Goal: Information Seeking & Learning: Check status

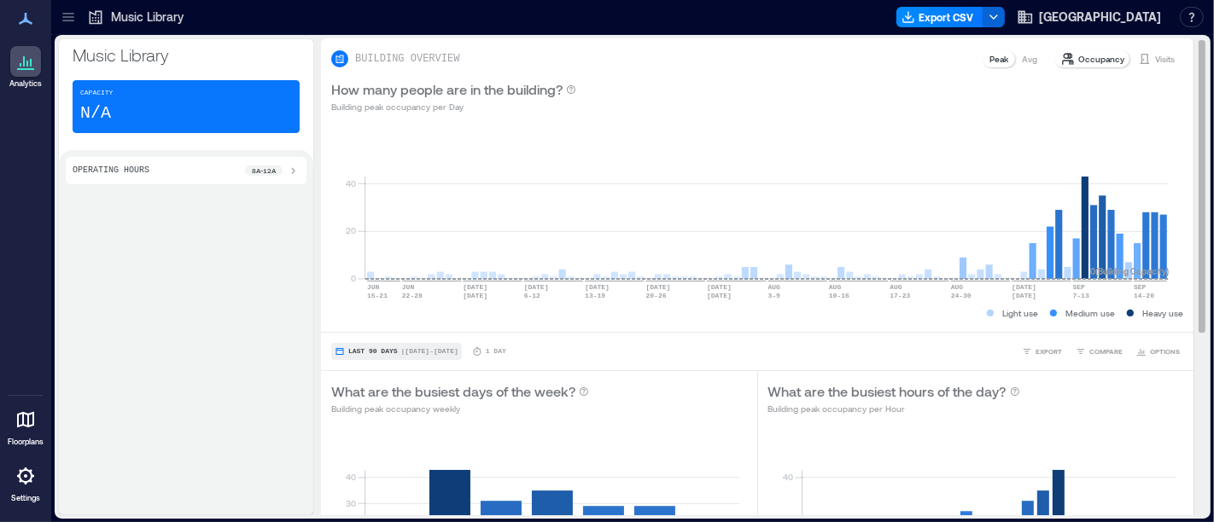
click at [393, 352] on span "Last 90 Days" at bounding box center [373, 352] width 50 height 0
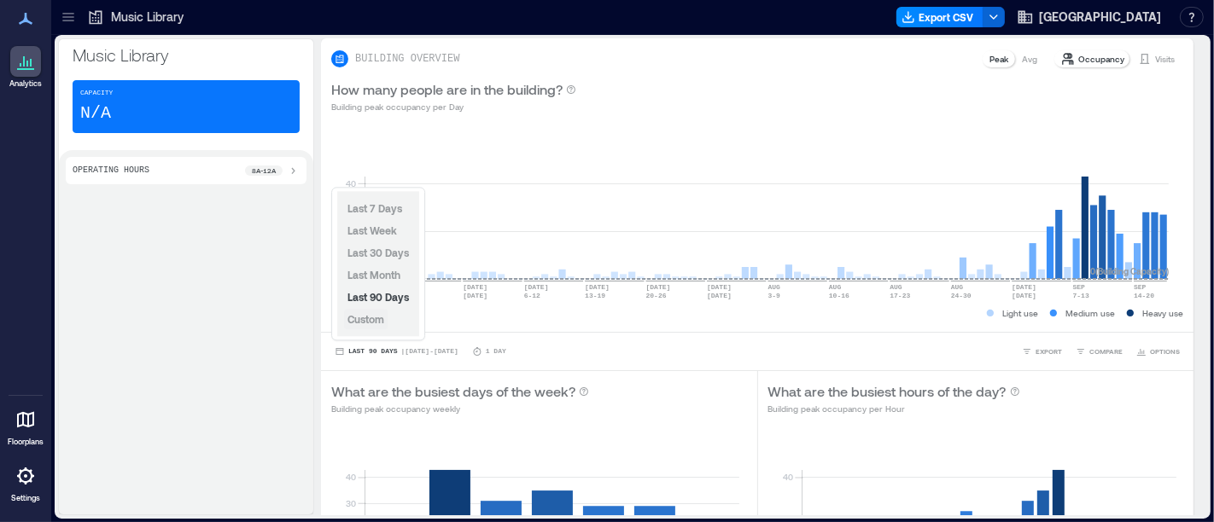
click at [381, 329] on button "Custom" at bounding box center [366, 319] width 44 height 20
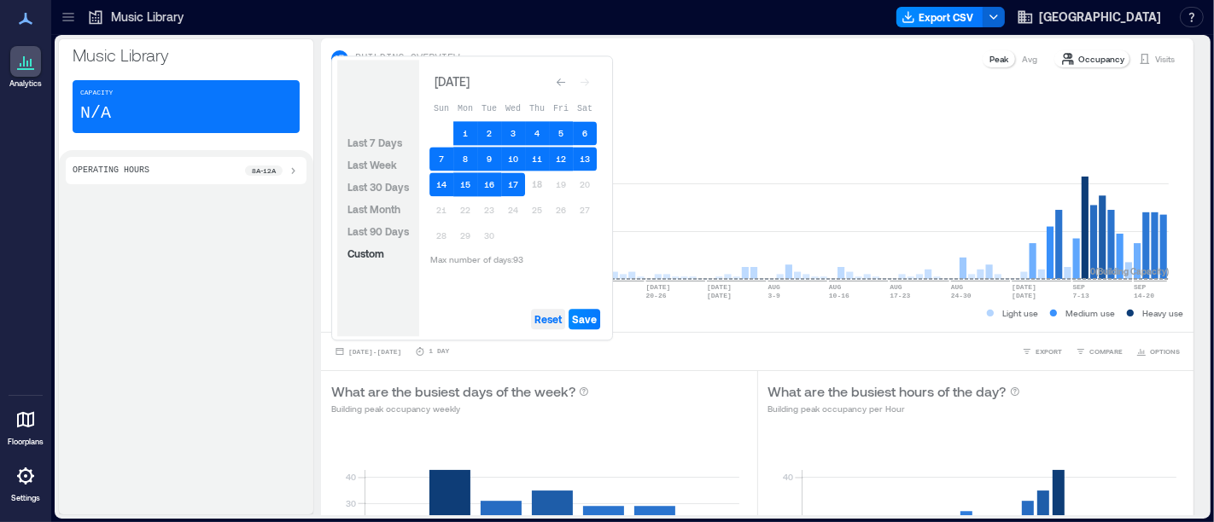
click at [544, 321] on span "Reset" at bounding box center [547, 319] width 27 height 14
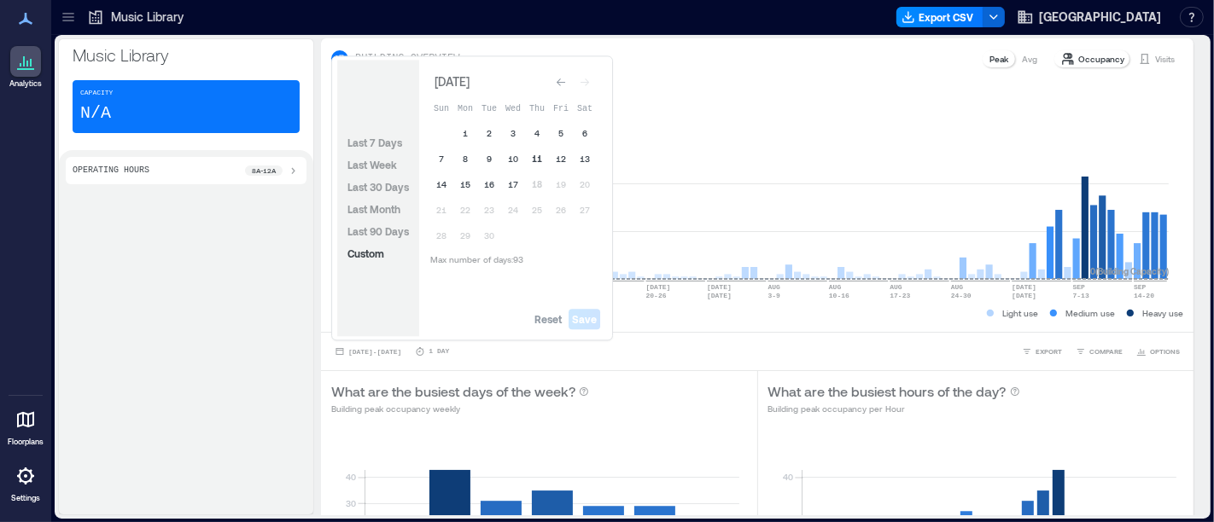
click at [532, 160] on button "11" at bounding box center [537, 159] width 24 height 24
click at [517, 189] on button "17" at bounding box center [513, 184] width 24 height 24
click at [584, 318] on span "Save" at bounding box center [584, 319] width 25 height 14
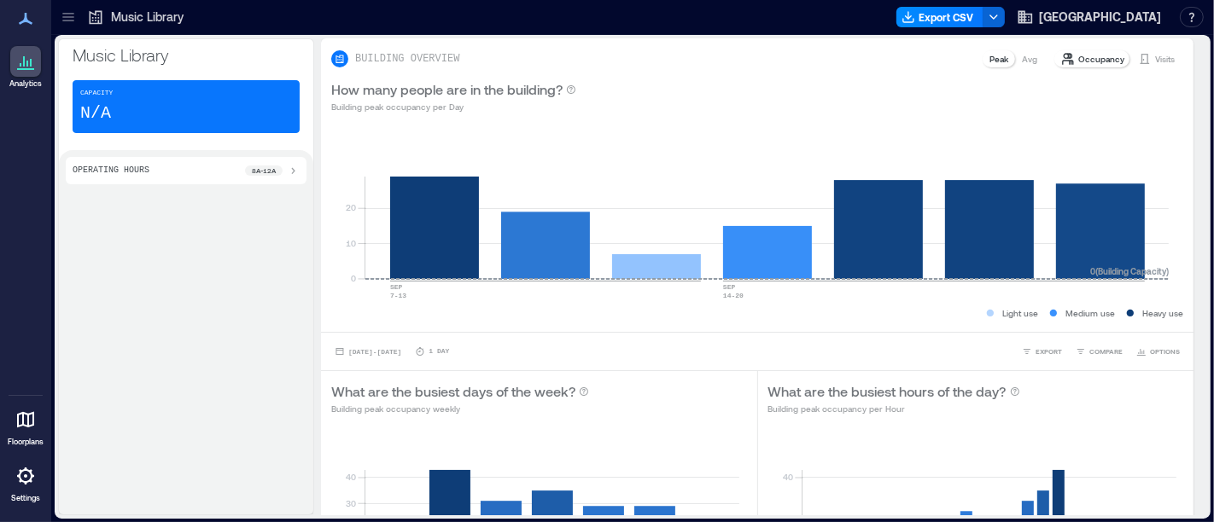
click at [62, 12] on icon at bounding box center [68, 17] width 17 height 17
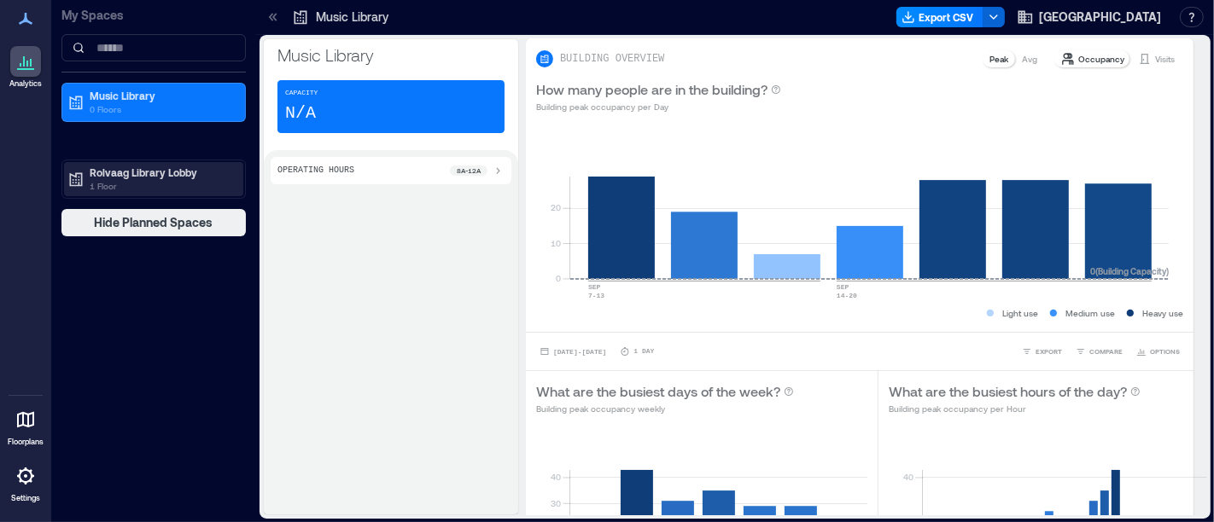
click at [153, 173] on p "Rolvaag Library Lobby" at bounding box center [161, 173] width 143 height 14
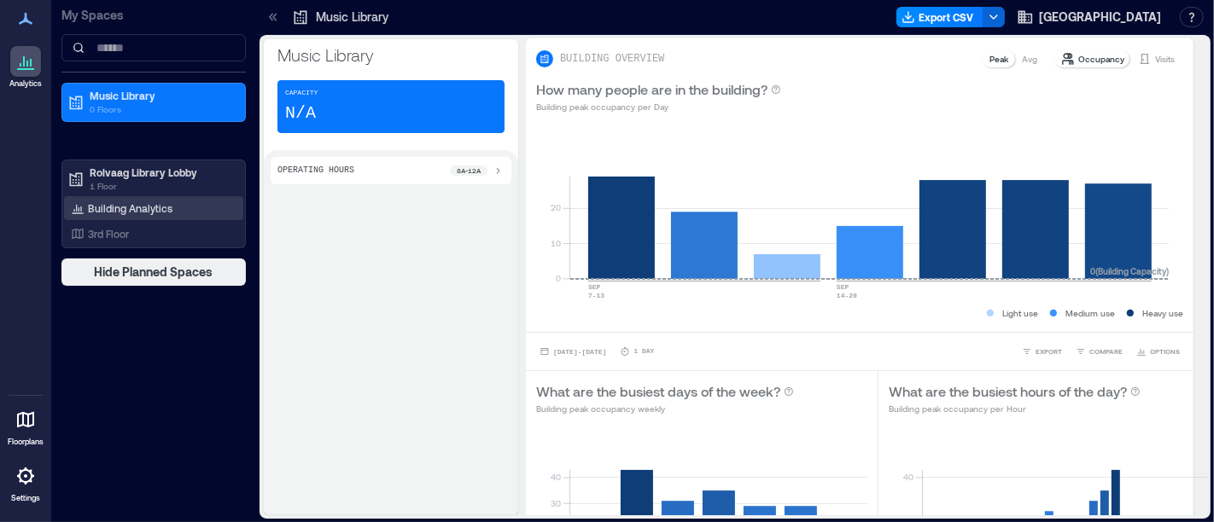
click at [161, 204] on p "Building Analytics" at bounding box center [130, 208] width 85 height 14
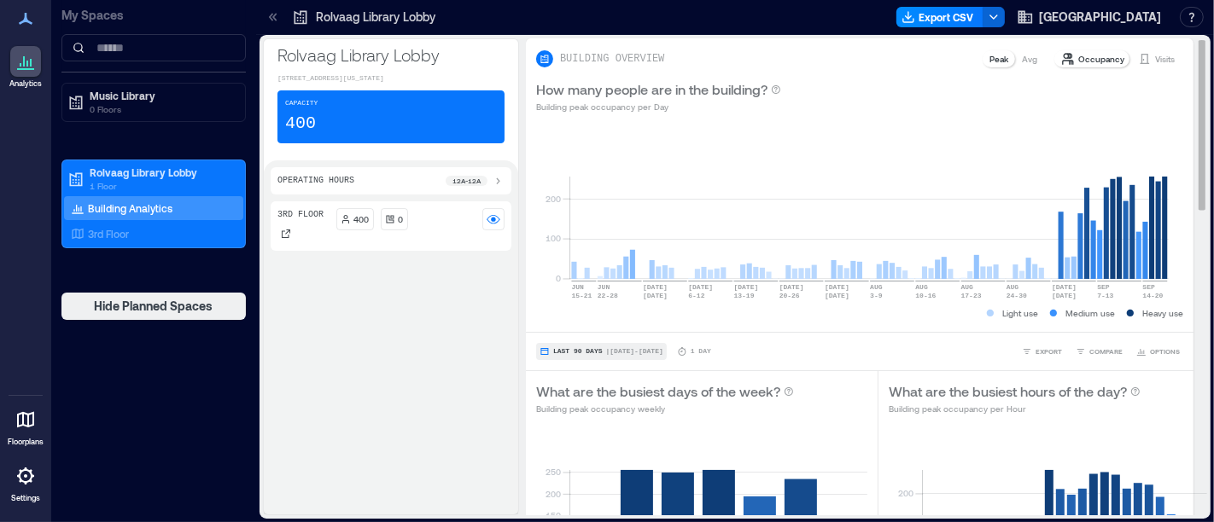
click at [590, 352] on span "Last 90 Days" at bounding box center [578, 352] width 50 height 0
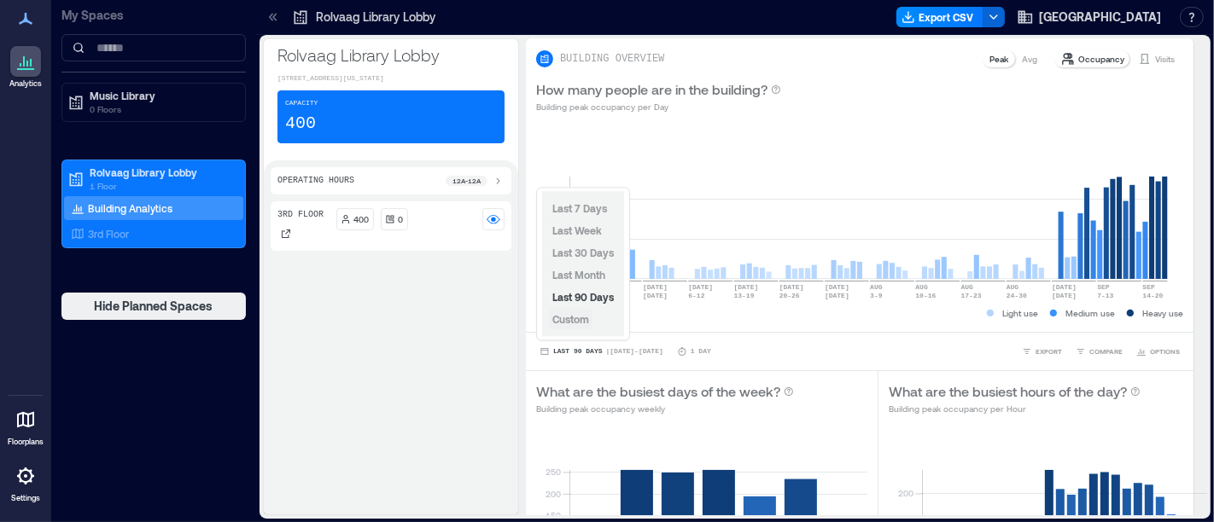
click at [579, 324] on span "Custom" at bounding box center [570, 319] width 37 height 12
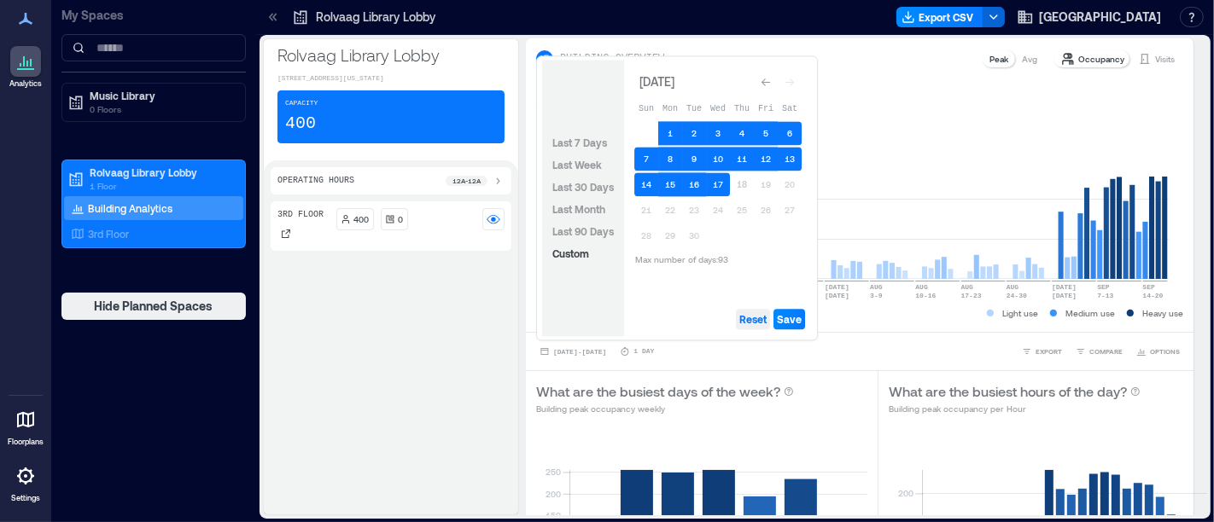
click at [758, 317] on span "Reset" at bounding box center [752, 319] width 27 height 14
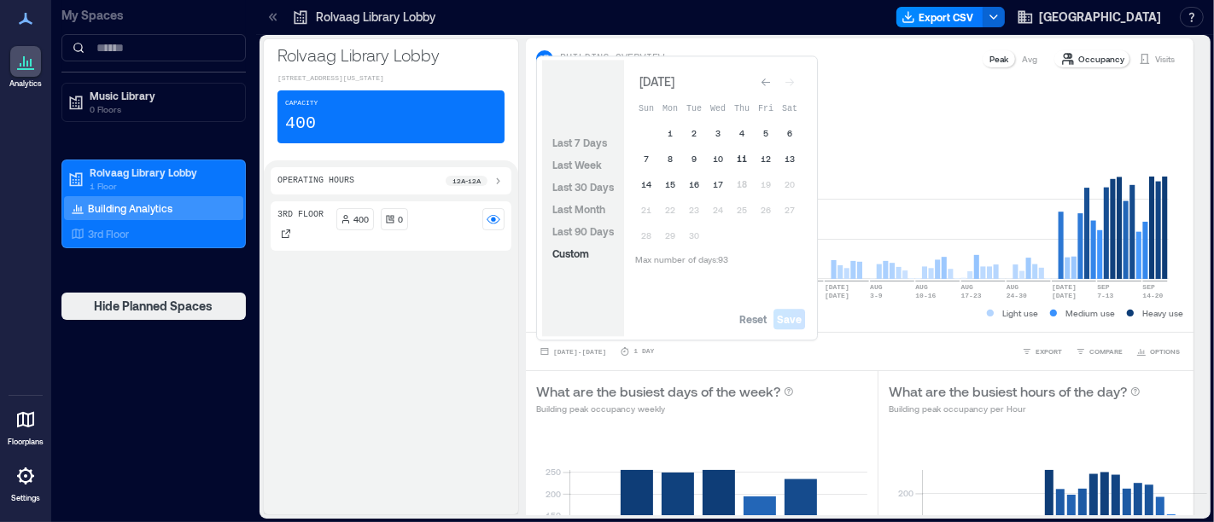
click at [737, 160] on button "11" at bounding box center [742, 159] width 24 height 24
click at [720, 184] on button "17" at bounding box center [718, 184] width 24 height 24
click at [792, 313] on span "Save" at bounding box center [789, 319] width 25 height 14
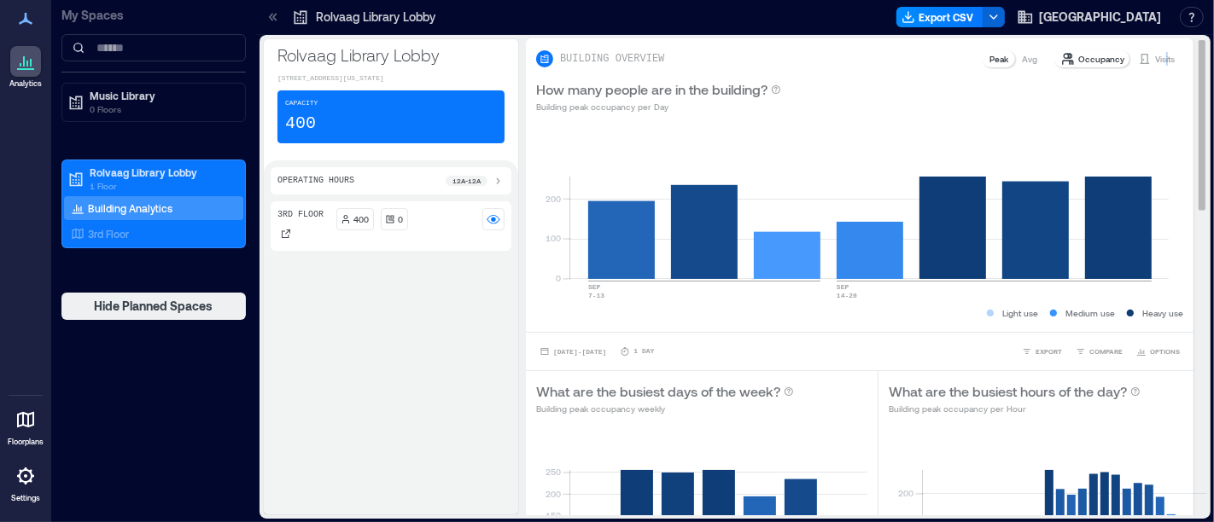
click at [1155, 57] on p "Visits" at bounding box center [1165, 59] width 20 height 14
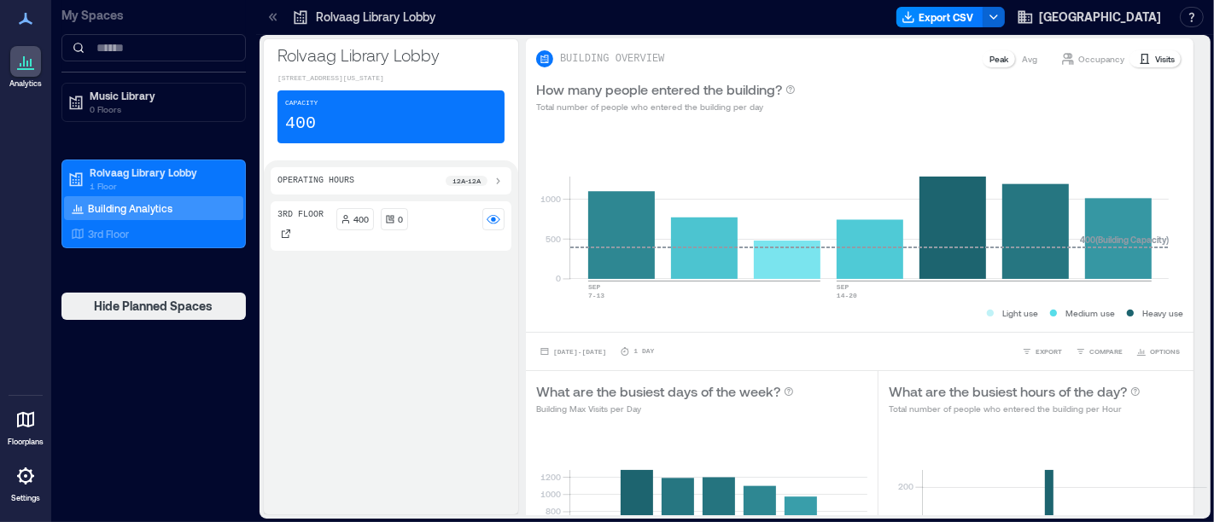
click at [287, 15] on div "Rolvaag Library Lobby" at bounding box center [364, 16] width 154 height 27
click at [283, 15] on div at bounding box center [273, 16] width 27 height 27
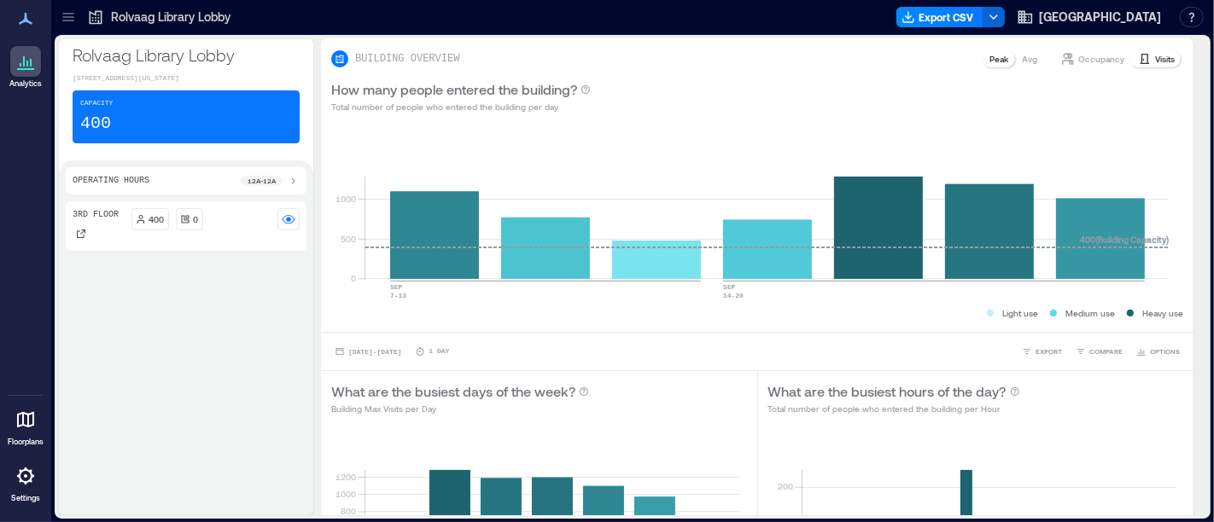
click at [65, 16] on icon at bounding box center [67, 17] width 11 height 2
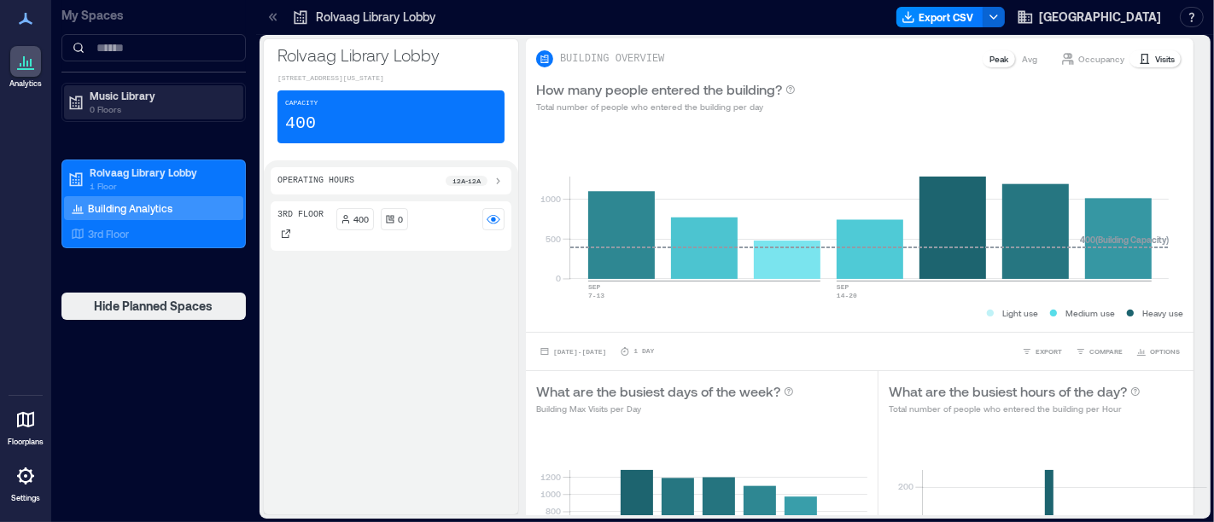
click at [116, 98] on p "Music Library" at bounding box center [161, 96] width 143 height 14
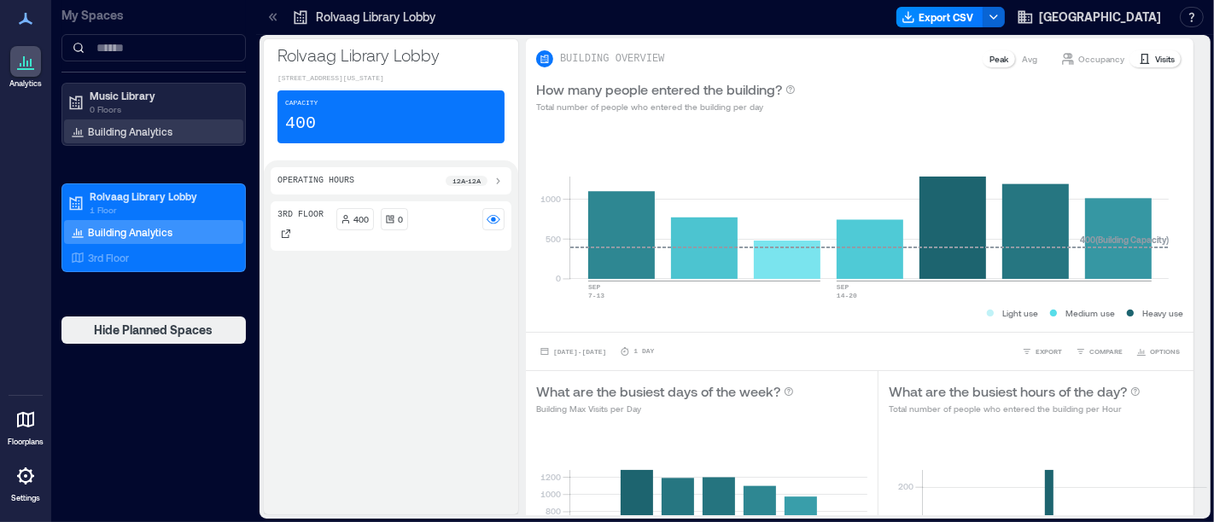
click at [143, 132] on p "Building Analytics" at bounding box center [130, 132] width 85 height 14
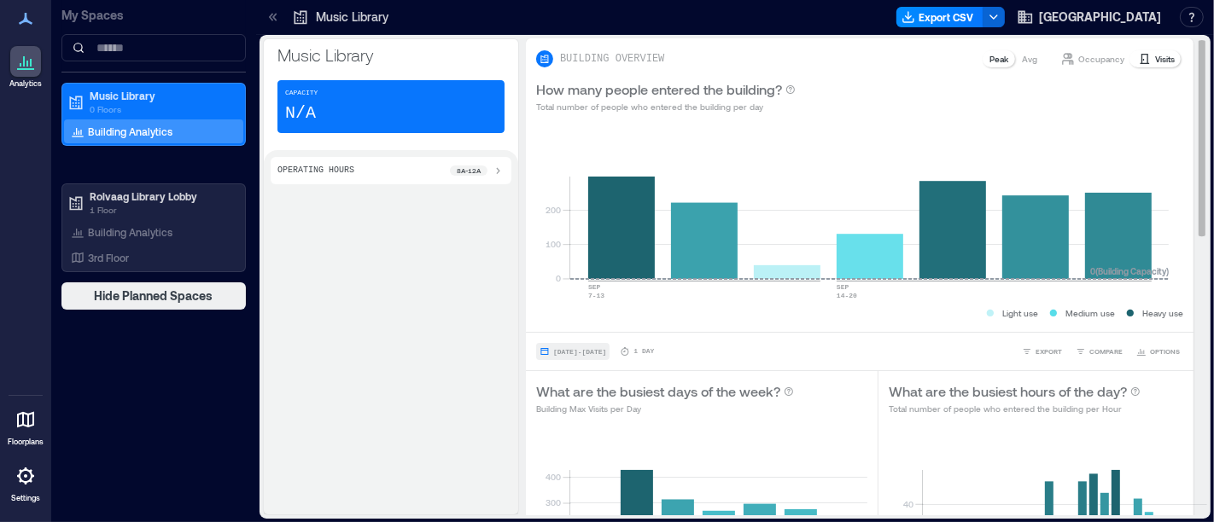
click at [592, 354] on span "Sep 11, 2025 - Sep 17, 2025" at bounding box center [579, 352] width 53 height 8
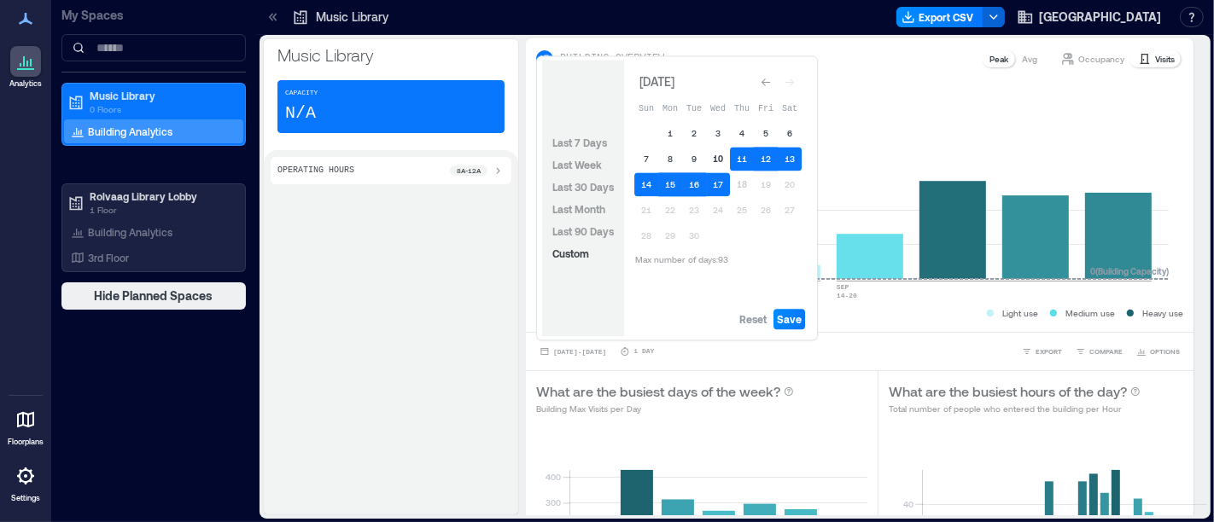
click at [721, 155] on button "10" at bounding box center [718, 159] width 24 height 24
click at [753, 329] on button "Reset" at bounding box center [753, 319] width 34 height 20
click at [721, 160] on button "10" at bounding box center [718, 159] width 24 height 24
click at [797, 321] on span "Save" at bounding box center [789, 319] width 25 height 14
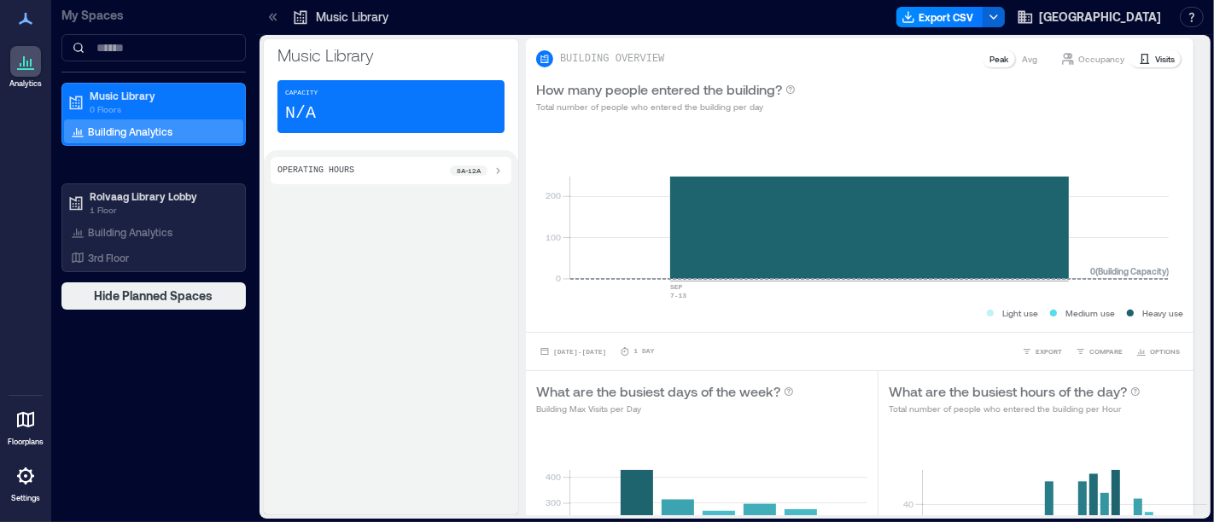
click at [305, 11] on icon at bounding box center [301, 18] width 13 height 14
click at [275, 17] on icon at bounding box center [273, 17] width 17 height 17
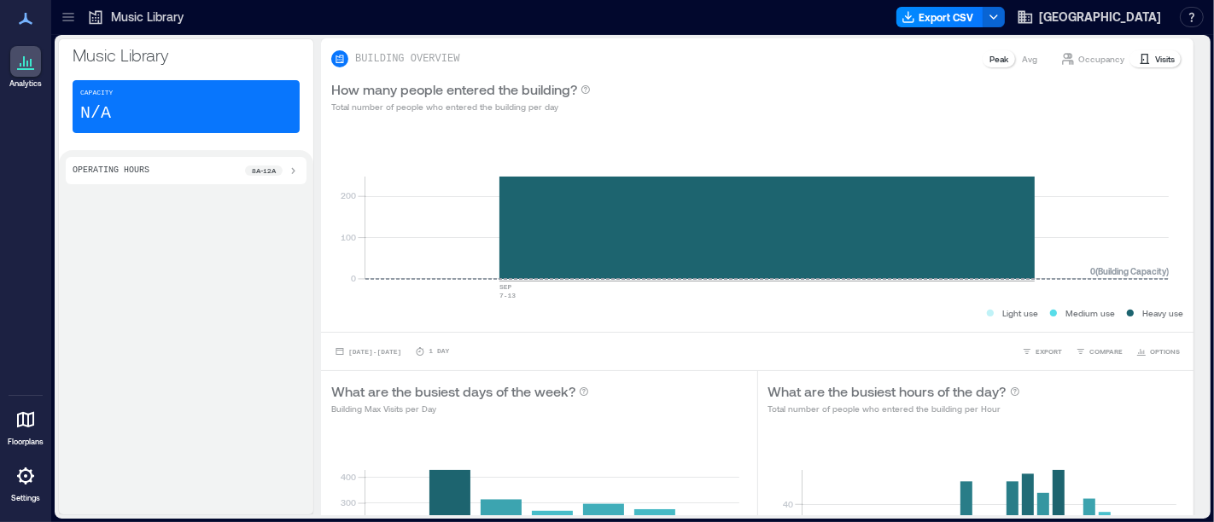
click at [73, 26] on div at bounding box center [68, 16] width 27 height 27
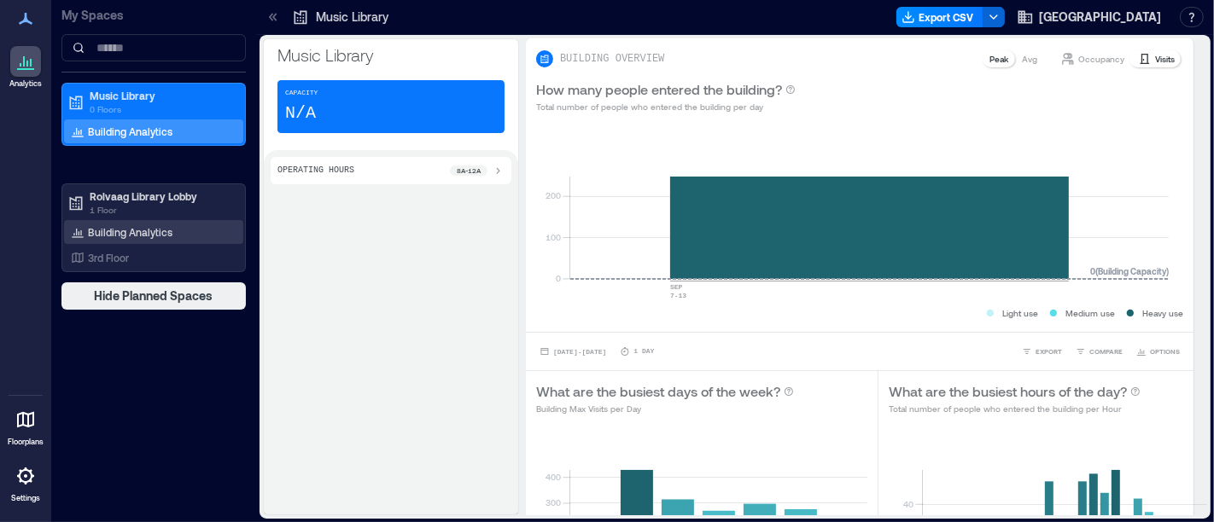
click at [155, 229] on p "Building Analytics" at bounding box center [130, 232] width 85 height 14
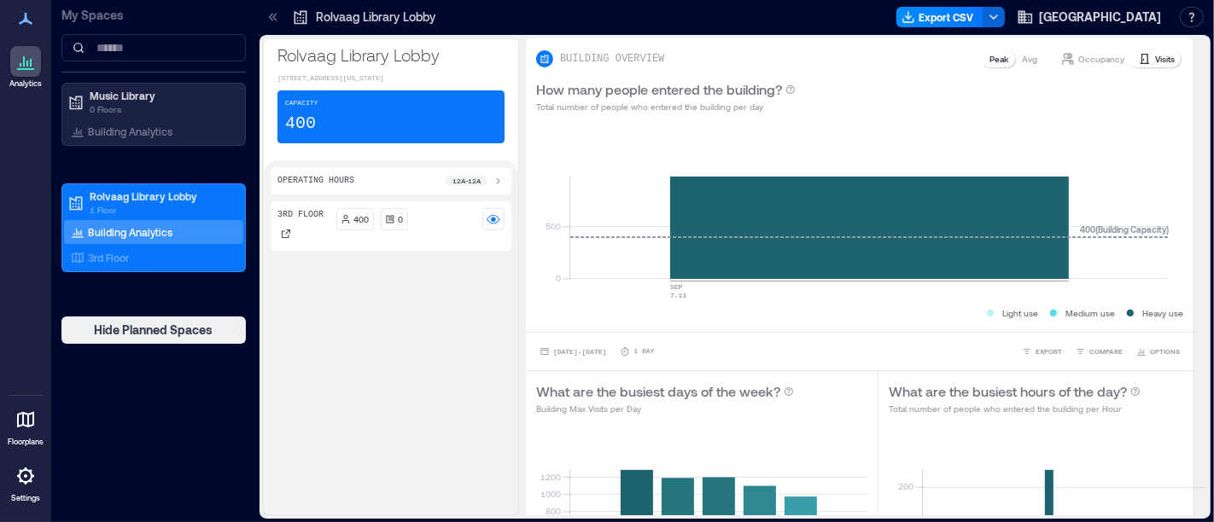
click at [277, 10] on icon at bounding box center [273, 17] width 17 height 17
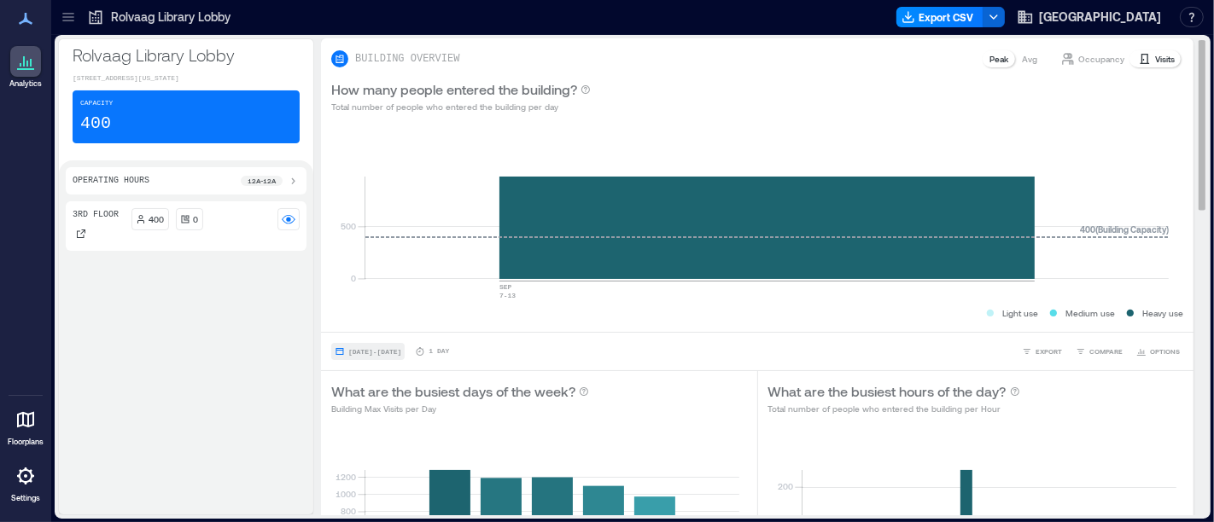
click at [401, 349] on span "Sep 10, 2025 - Sep 10, 2025" at bounding box center [374, 352] width 53 height 8
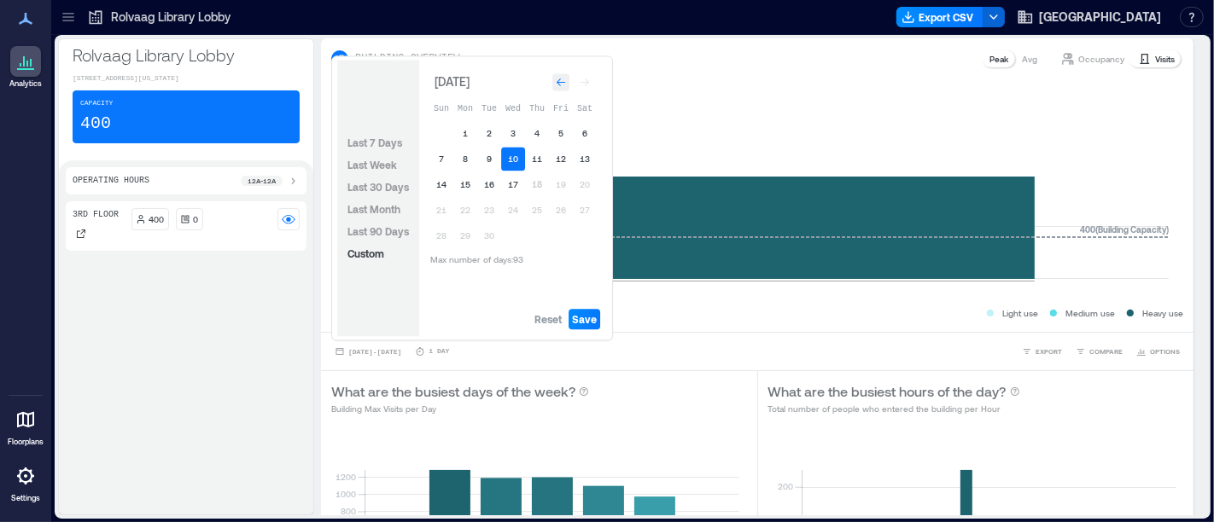
click at [552, 84] on div "Go to previous month" at bounding box center [560, 81] width 17 height 17
click at [552, 84] on div "Go to previous month" at bounding box center [560, 78] width 17 height 17
click at [552, 84] on div "Go to previous month" at bounding box center [560, 81] width 17 height 17
click at [552, 84] on div "Go to previous month" at bounding box center [560, 78] width 17 height 17
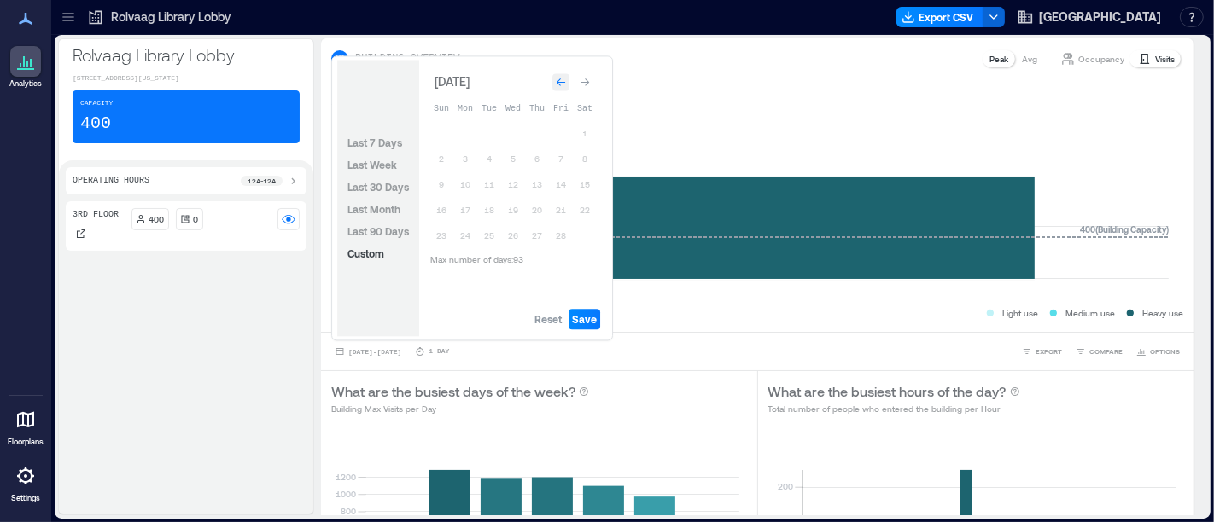
click at [553, 83] on div "Go to previous month" at bounding box center [560, 81] width 17 height 17
click at [548, 323] on span "Reset" at bounding box center [547, 319] width 27 height 14
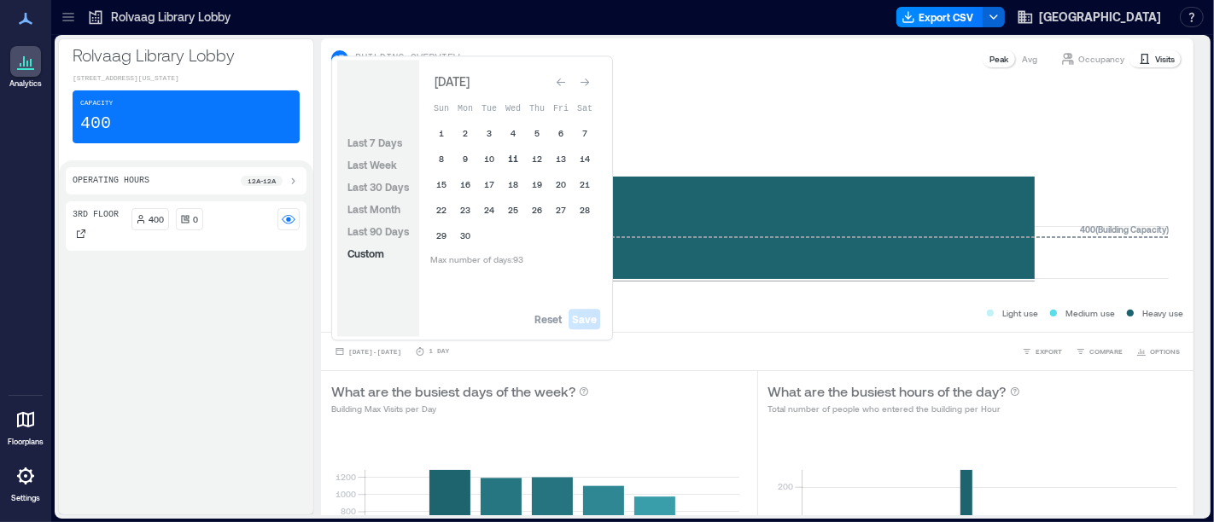
click at [516, 160] on button "11" at bounding box center [513, 159] width 24 height 24
click at [493, 180] on button "17" at bounding box center [489, 184] width 24 height 24
click at [480, 158] on button "10" at bounding box center [489, 159] width 24 height 24
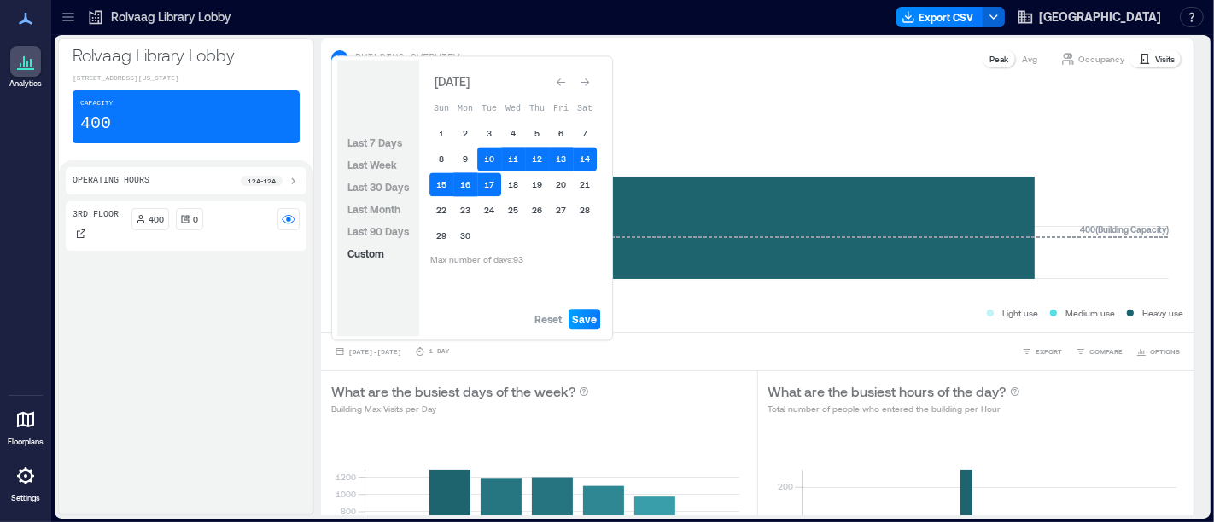
click at [581, 314] on span "Save" at bounding box center [584, 319] width 25 height 14
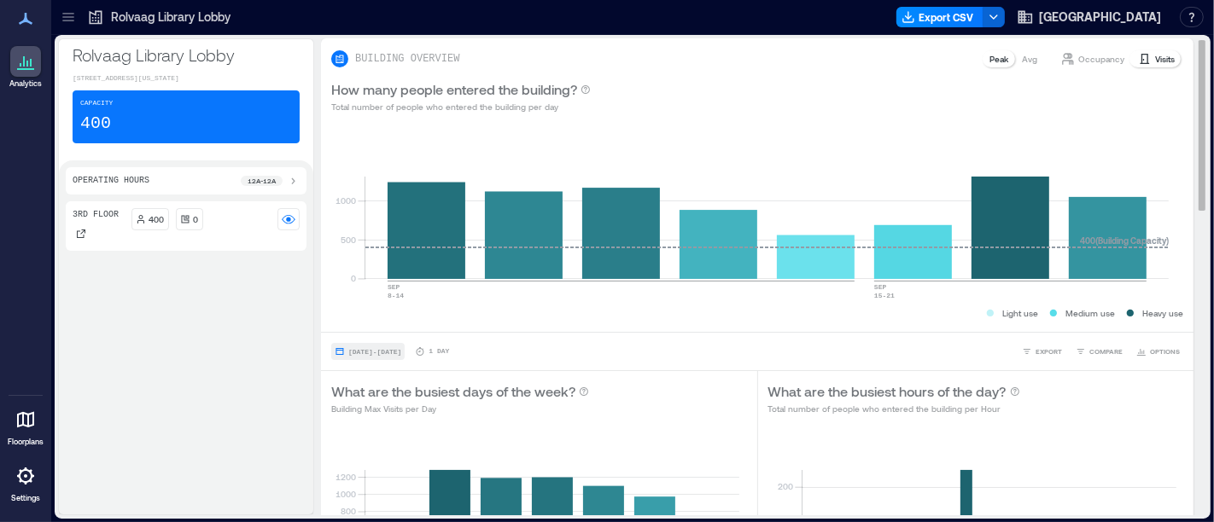
click at [401, 351] on span "Sep 10, 2024 - Sep 17, 2024" at bounding box center [374, 352] width 53 height 8
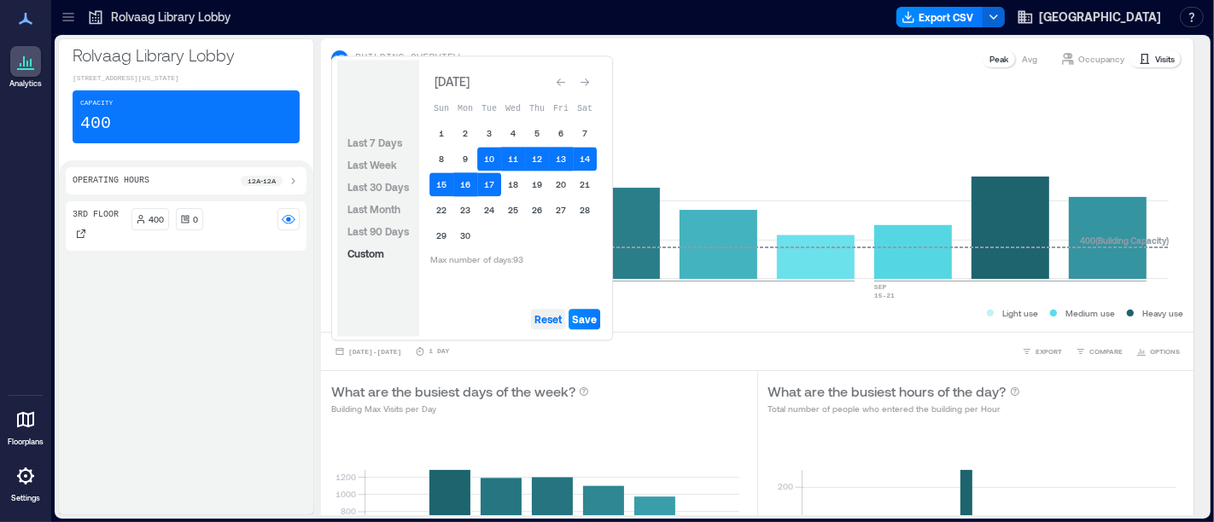
click at [540, 318] on span "Reset" at bounding box center [547, 319] width 27 height 14
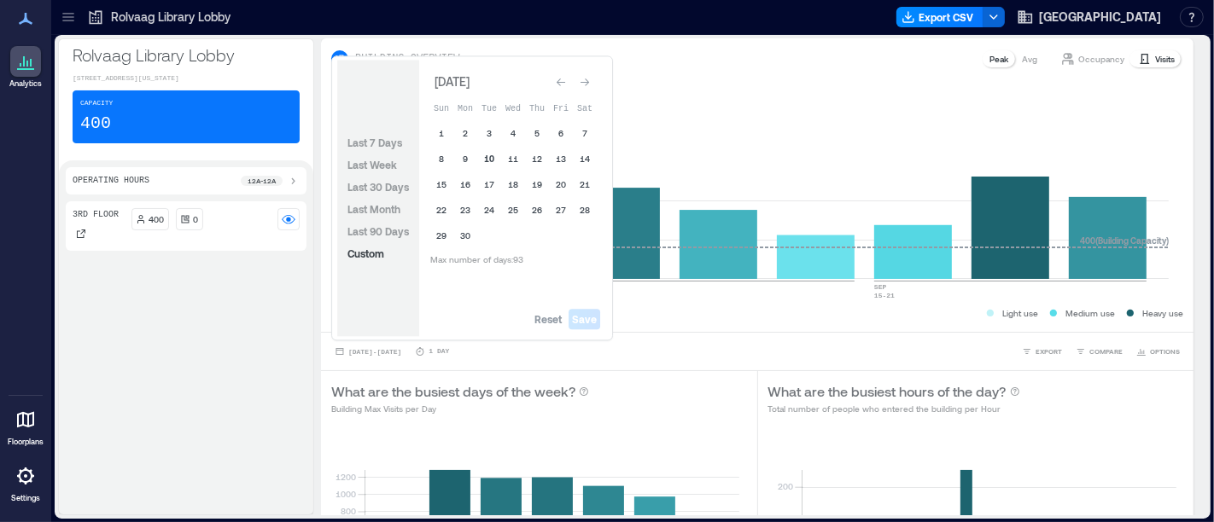
click at [489, 157] on button "10" at bounding box center [489, 159] width 24 height 24
click at [523, 179] on button "18" at bounding box center [513, 184] width 24 height 24
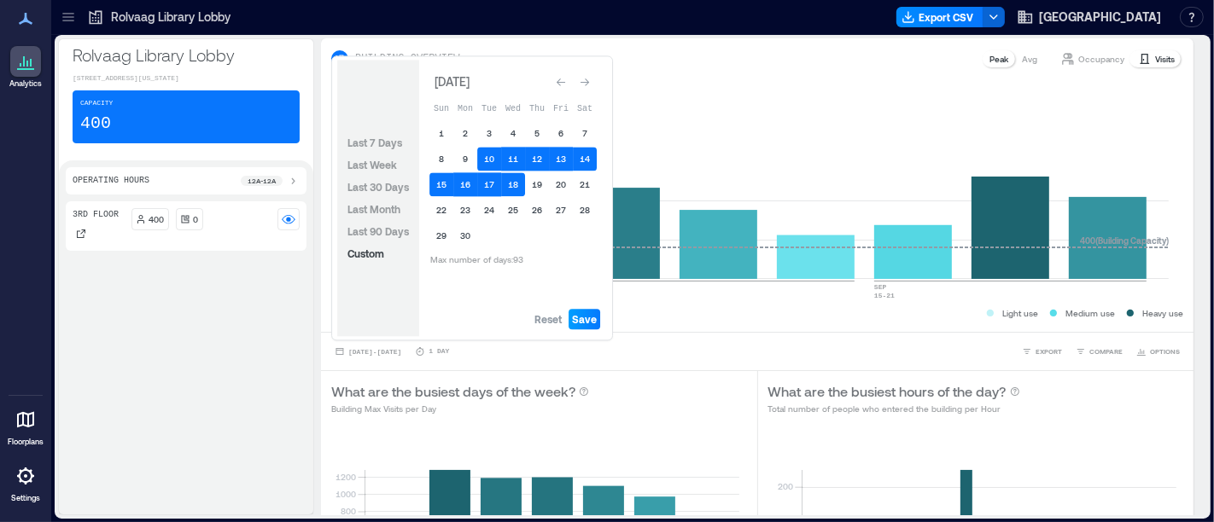
click at [590, 320] on span "Save" at bounding box center [584, 319] width 25 height 14
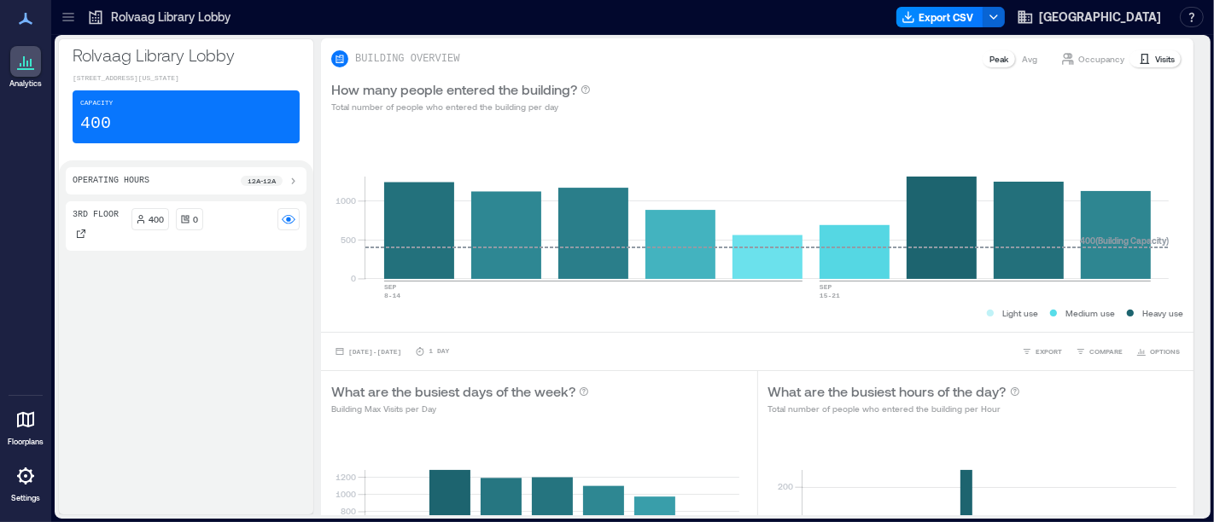
click at [61, 16] on icon at bounding box center [68, 17] width 17 height 17
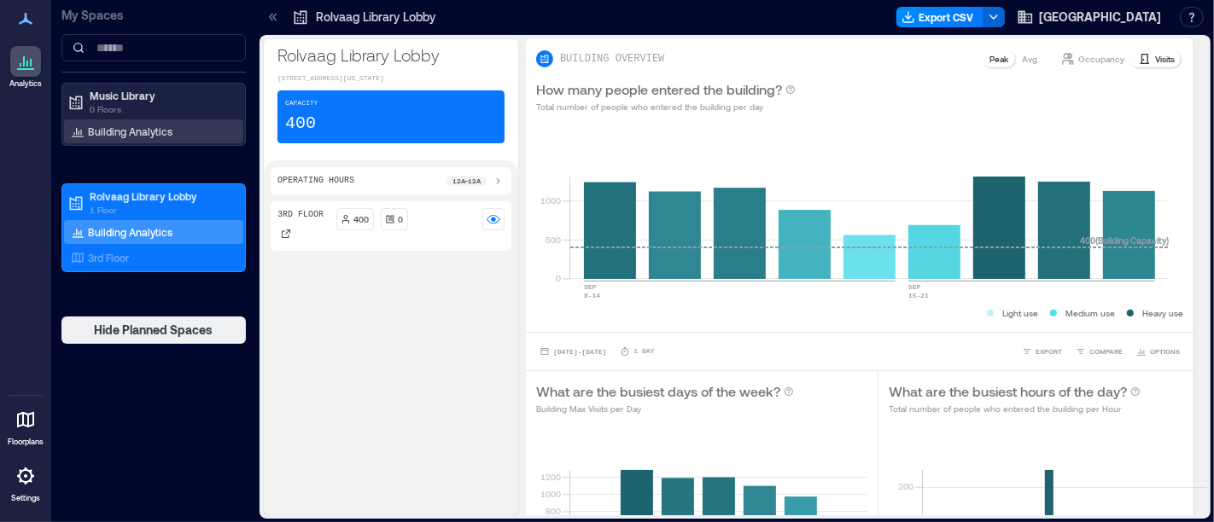
click at [111, 120] on div "Building Analytics" at bounding box center [153, 132] width 179 height 24
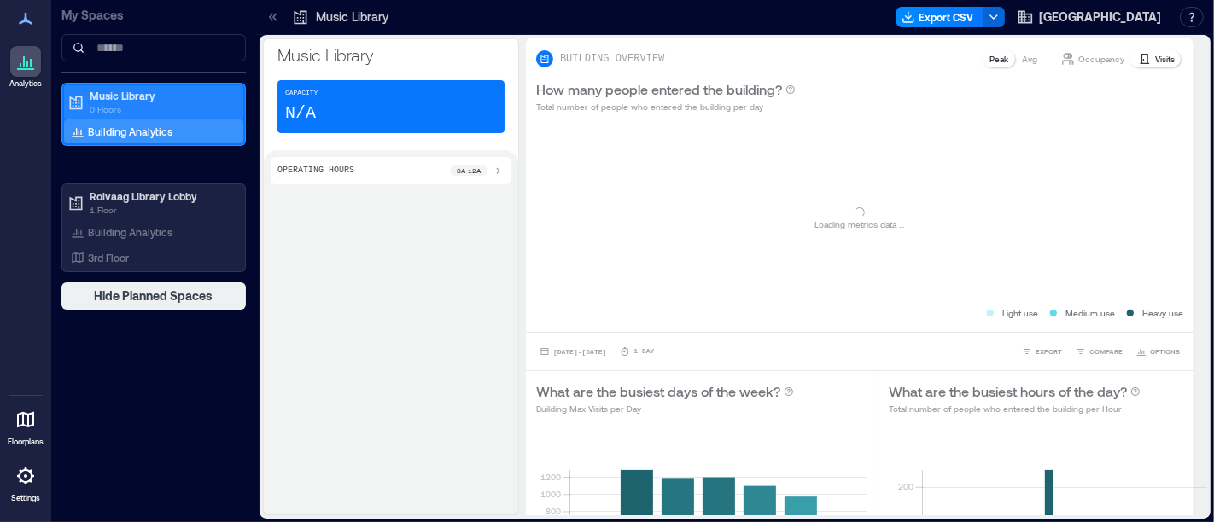
click at [115, 105] on p "0 Floors" at bounding box center [161, 109] width 143 height 14
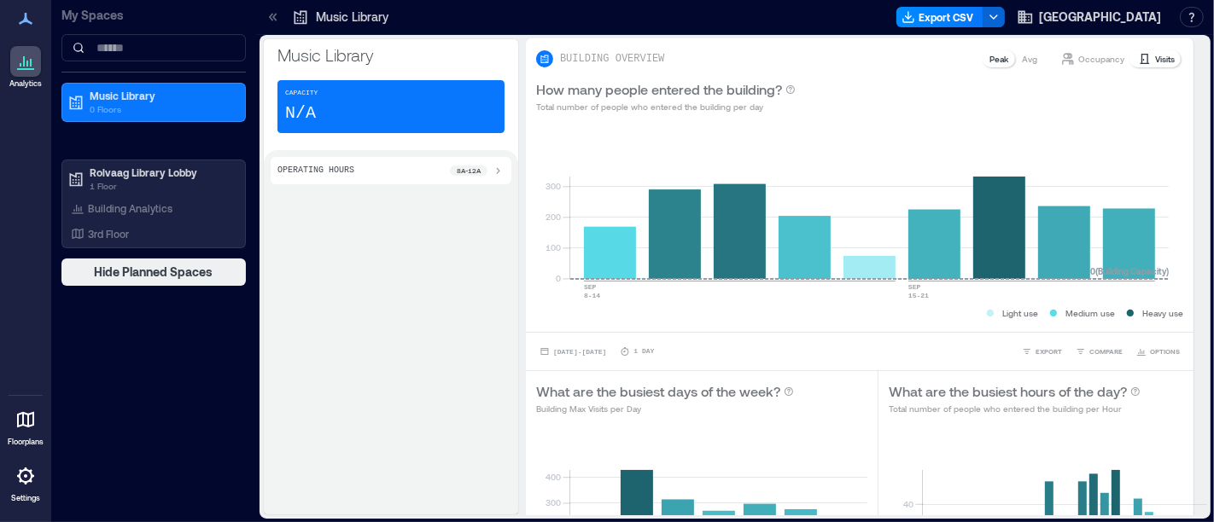
click at [274, 15] on icon at bounding box center [274, 17] width 4 height 8
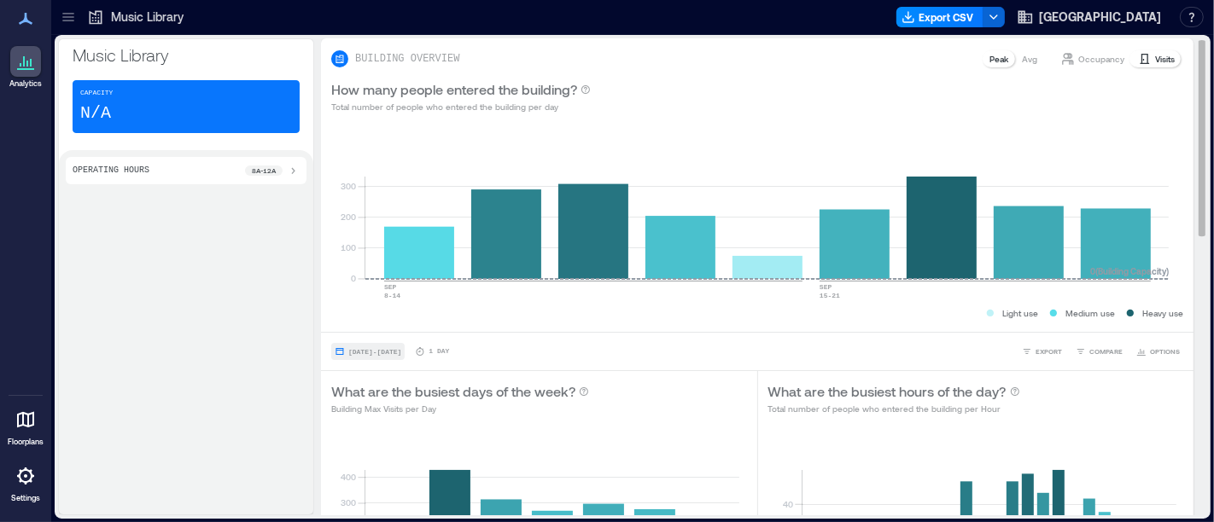
click at [401, 348] on span "Sep 10, 2024 - Sep 18, 2024" at bounding box center [374, 352] width 53 height 8
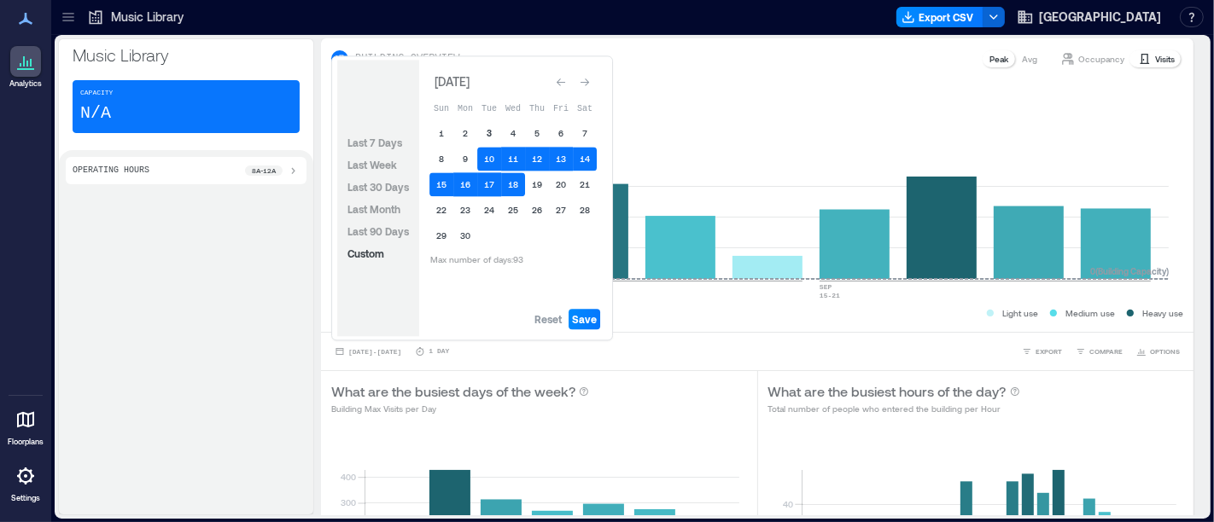
click at [485, 132] on button "3" at bounding box center [489, 133] width 24 height 24
click at [587, 322] on span "Save" at bounding box center [584, 319] width 25 height 14
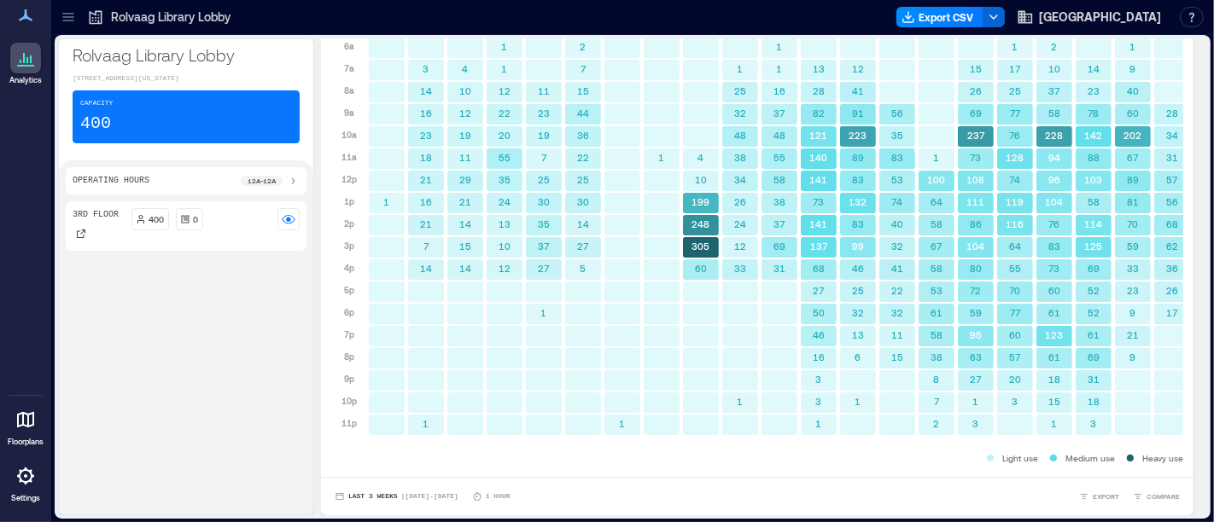
scroll to position [0, 22]
